Goal: Use online tool/utility: Utilize a website feature to perform a specific function

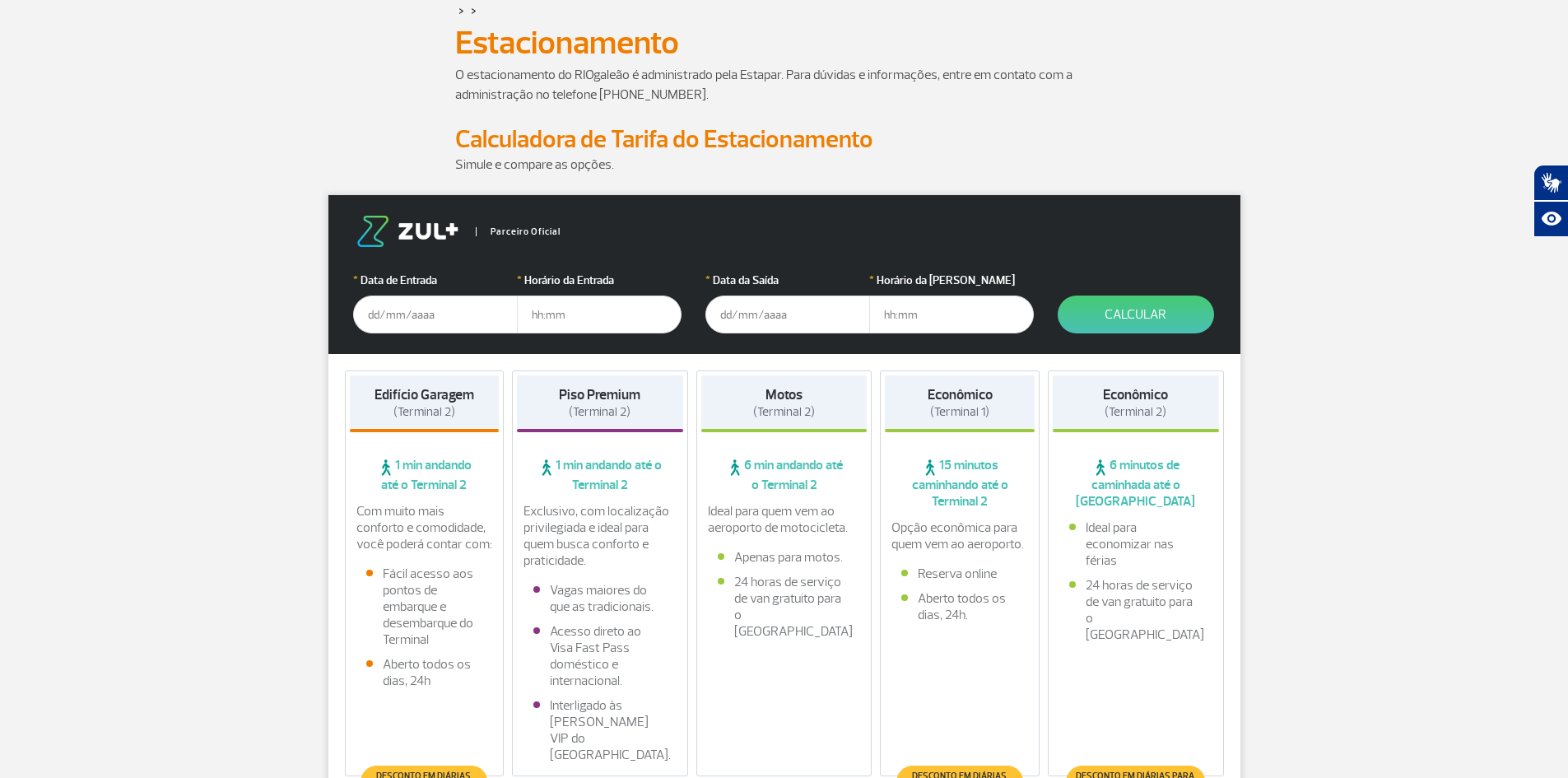
scroll to position [165, 0]
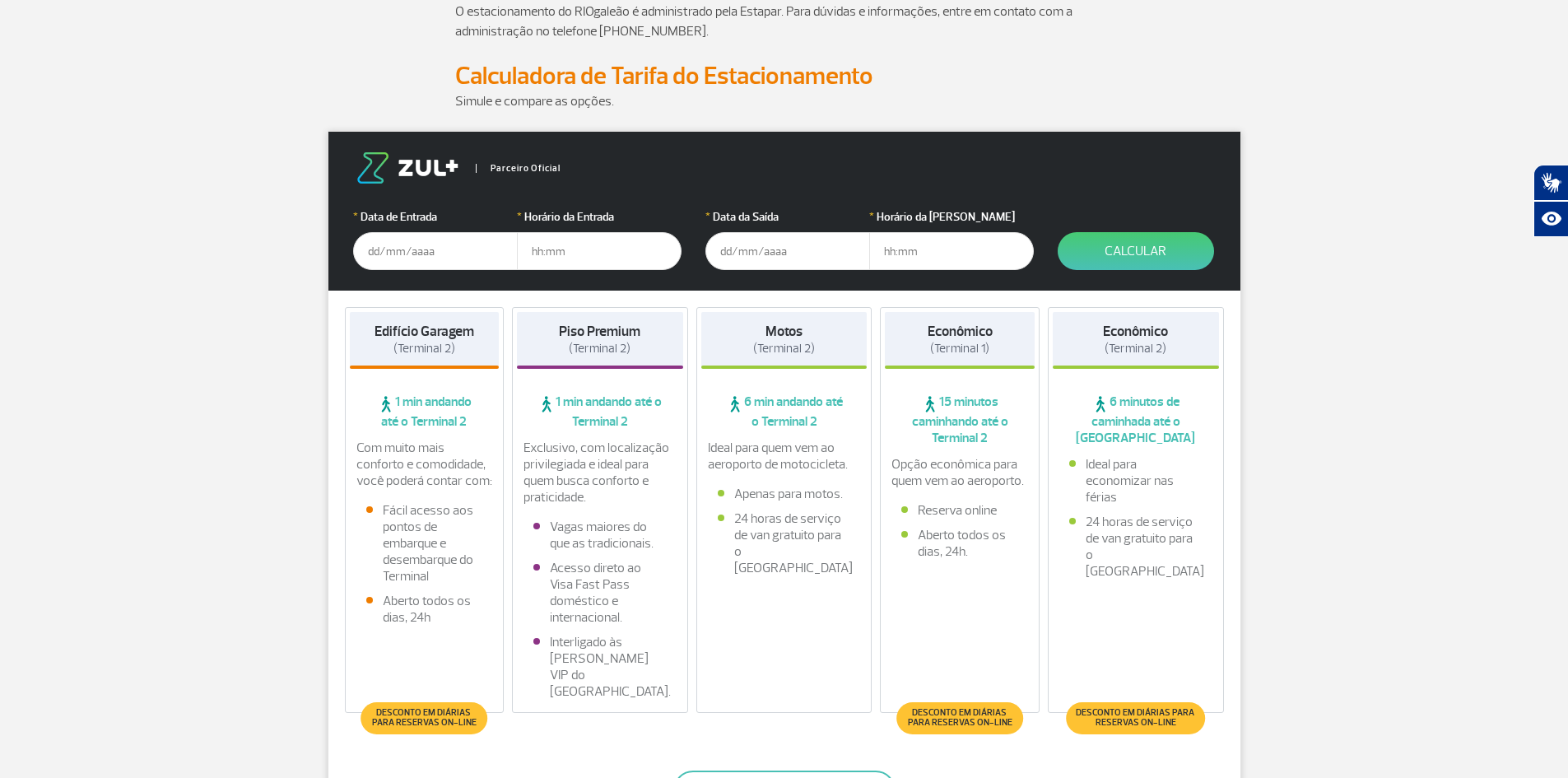
click at [415, 240] on input "text" at bounding box center [435, 251] width 165 height 38
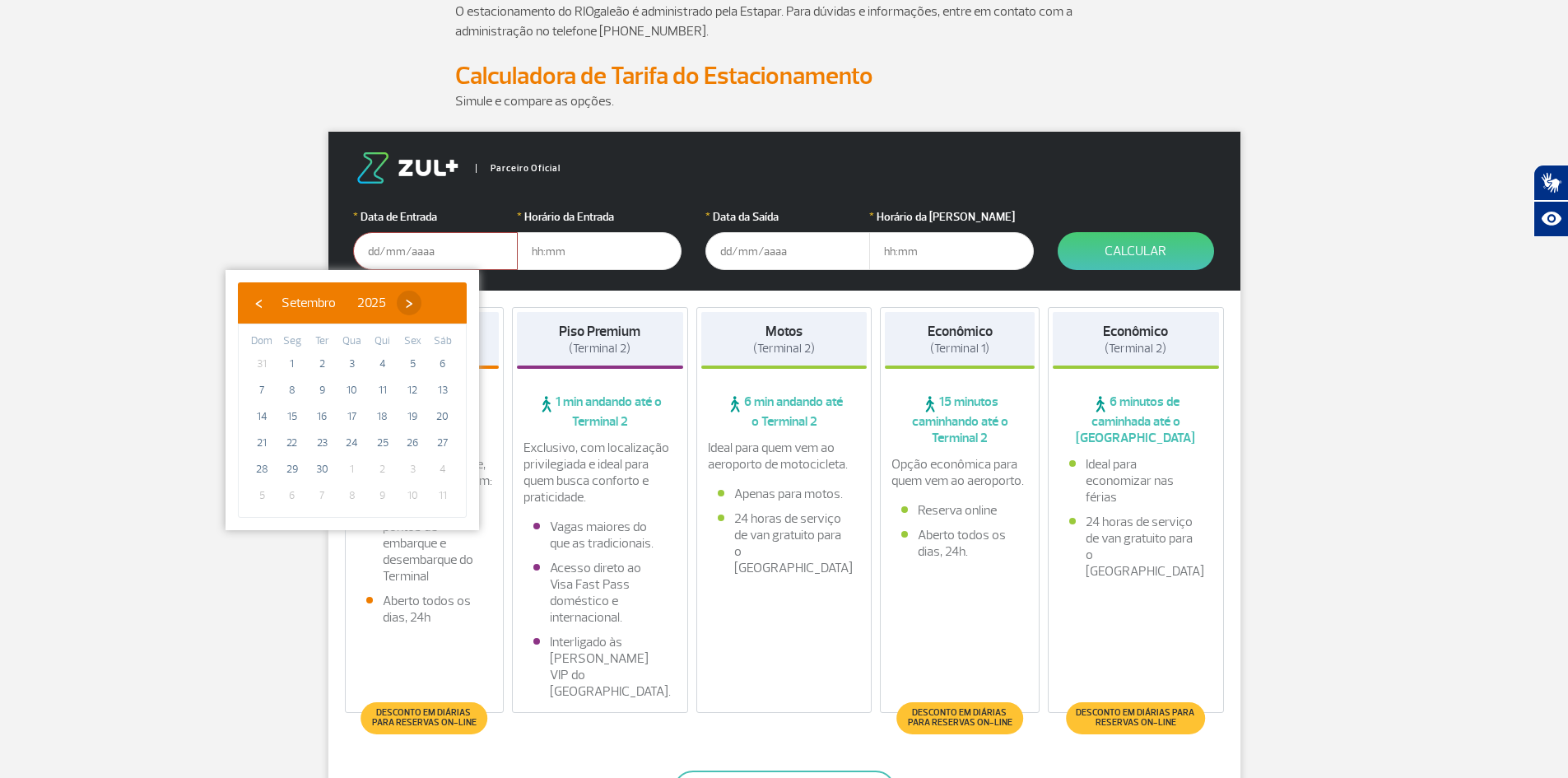
click at [421, 298] on span "›" at bounding box center [409, 303] width 25 height 25
click at [451, 441] on span "25" at bounding box center [443, 443] width 27 height 27
type input "[DATE]"
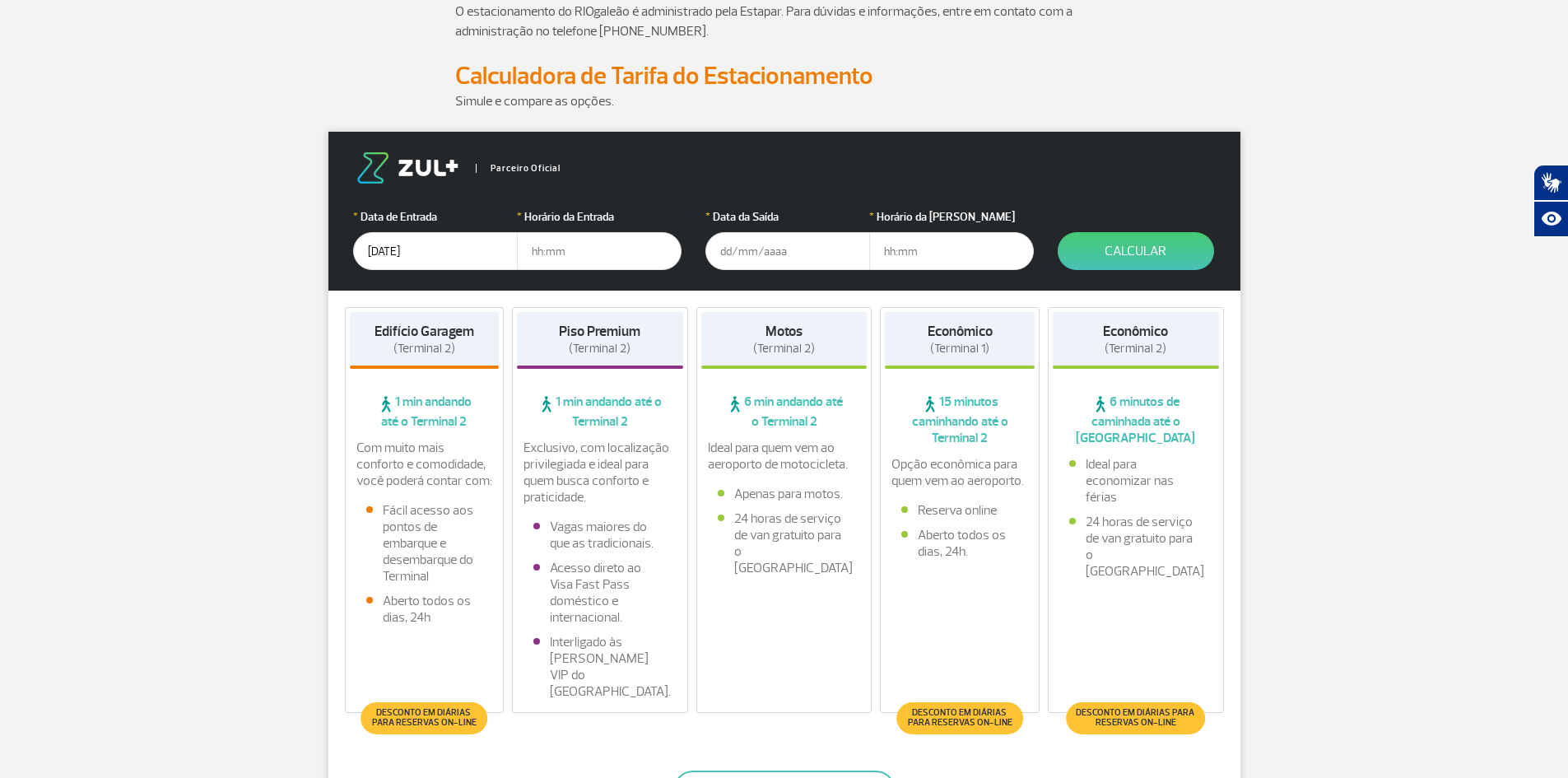
click at [569, 251] on input "text" at bounding box center [599, 251] width 165 height 38
click at [536, 251] on input "text" at bounding box center [599, 251] width 165 height 38
type input "07:00"
click at [705, 255] on input "text" at bounding box center [788, 251] width 165 height 38
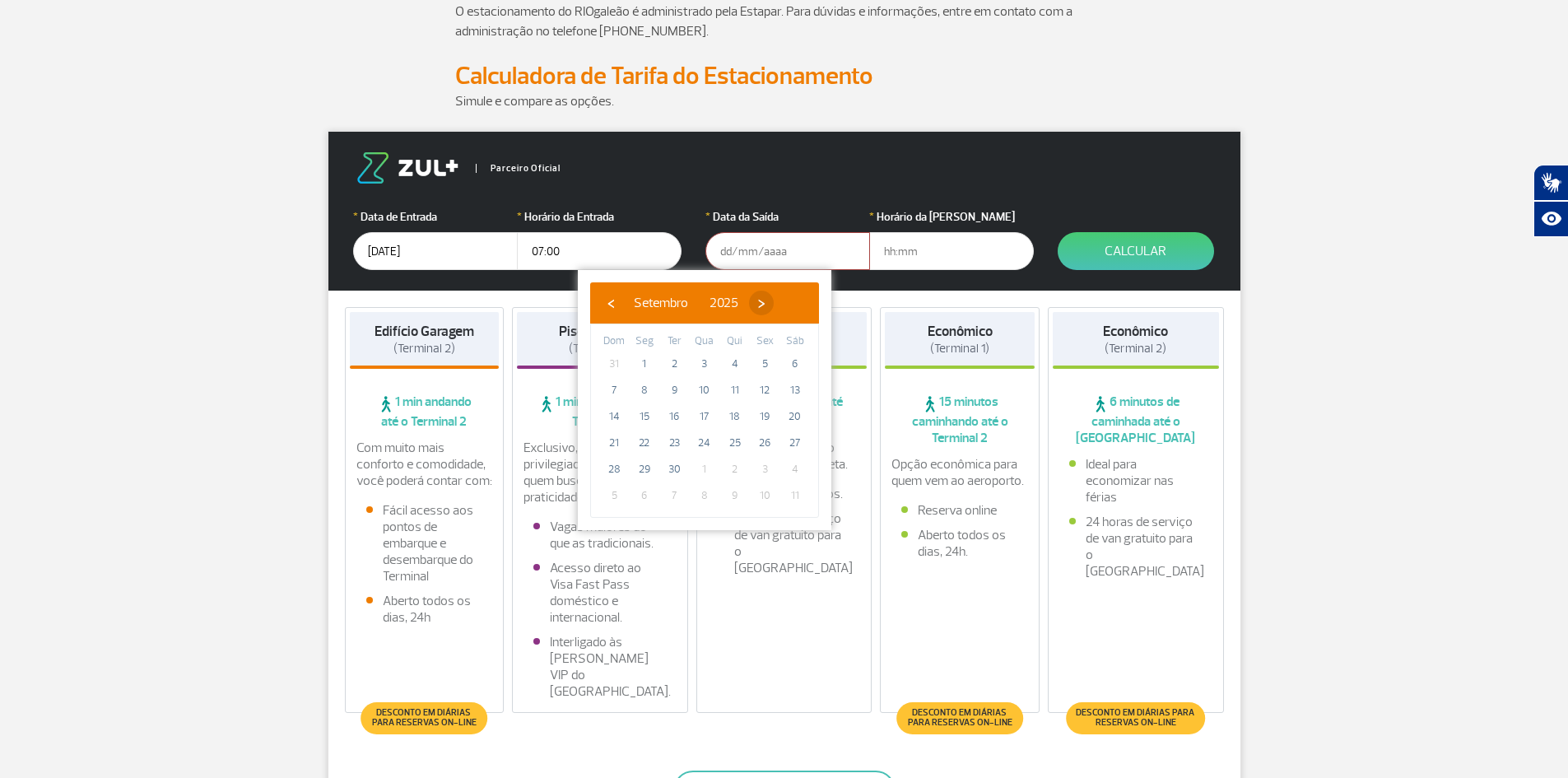
click at [773, 308] on span "›" at bounding box center [761, 303] width 25 height 25
click at [695, 471] on span "29" at bounding box center [705, 469] width 27 height 27
type input "[DATE]"
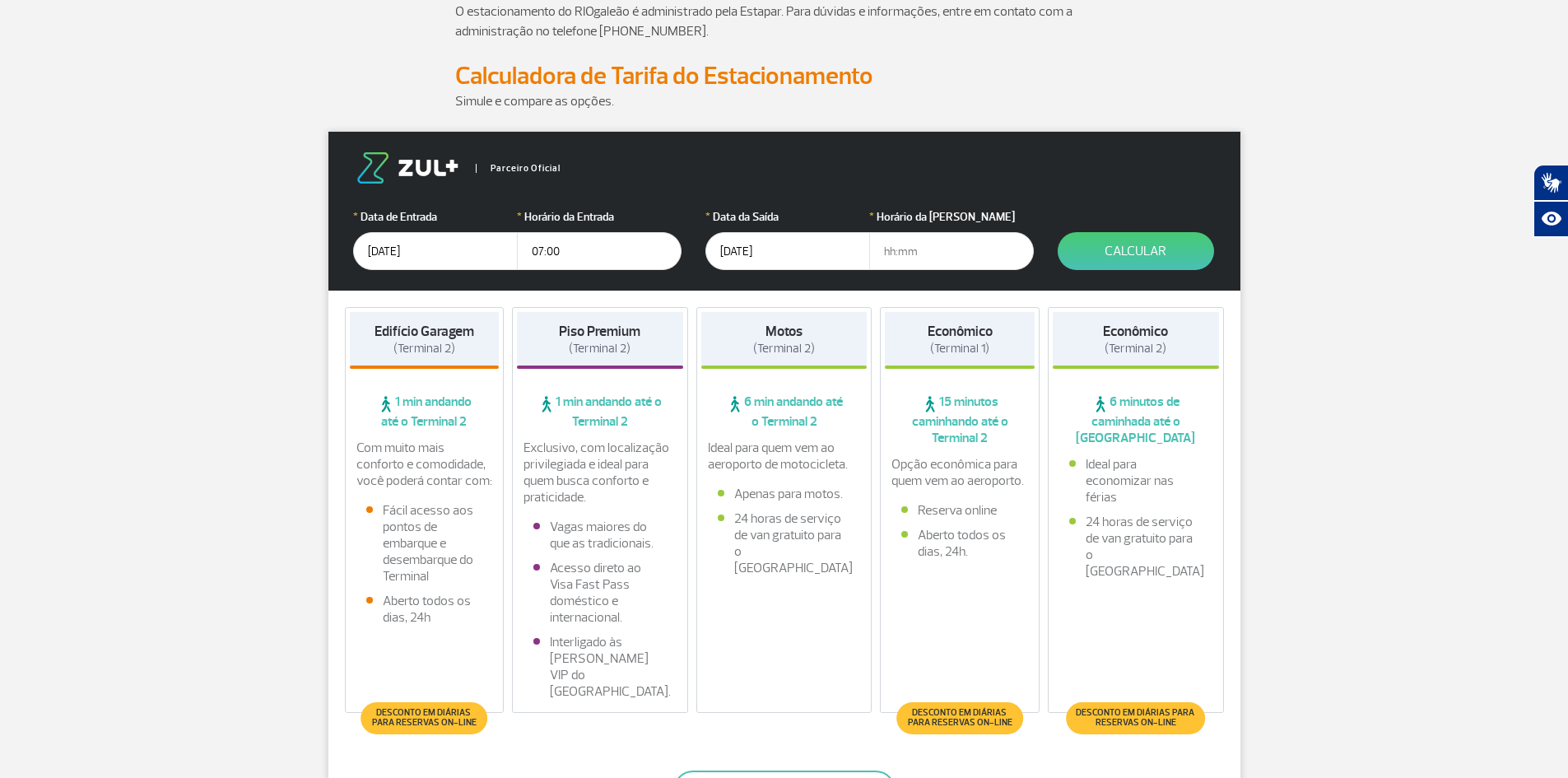
click at [905, 251] on input "text" at bounding box center [952, 251] width 165 height 38
type input "22:00"
click at [1133, 249] on button "Calcular" at bounding box center [1135, 251] width 156 height 38
